Goal: Navigation & Orientation: Find specific page/section

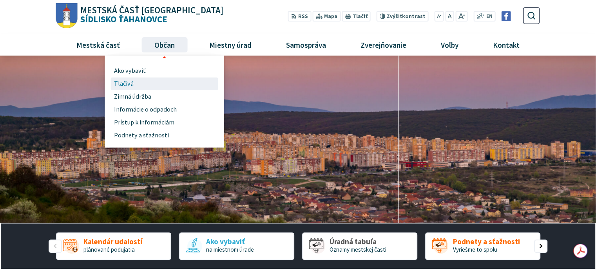
click at [118, 83] on span "Tlačivá" at bounding box center [124, 84] width 20 height 13
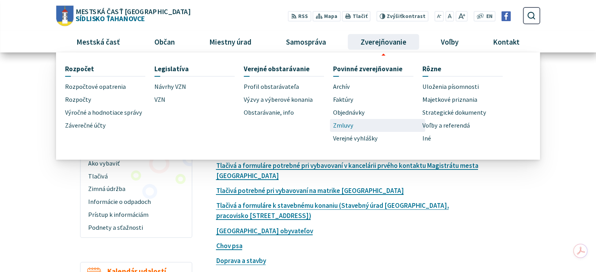
click at [349, 123] on span "Zmluvy" at bounding box center [343, 125] width 20 height 13
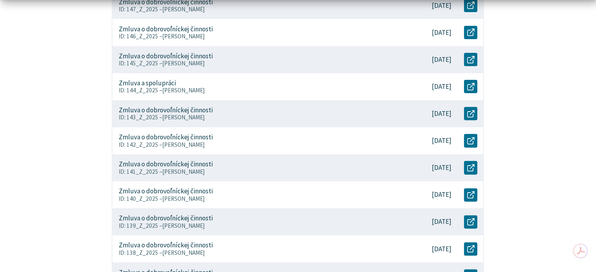
scroll to position [352, 0]
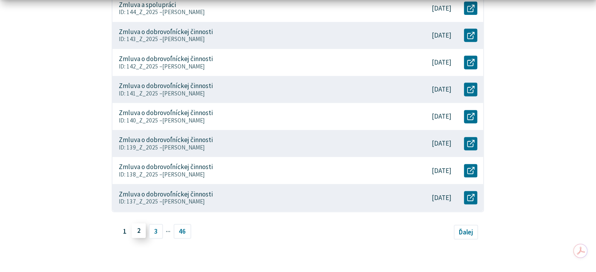
click at [136, 231] on link "2" at bounding box center [139, 230] width 14 height 15
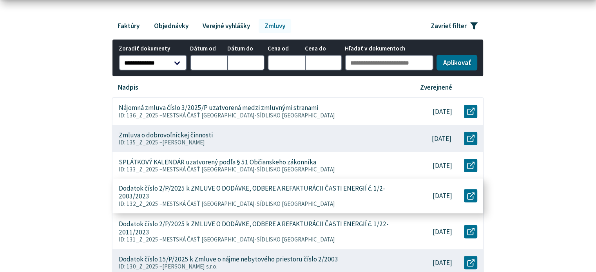
scroll to position [157, 0]
